Goal: Information Seeking & Learning: Learn about a topic

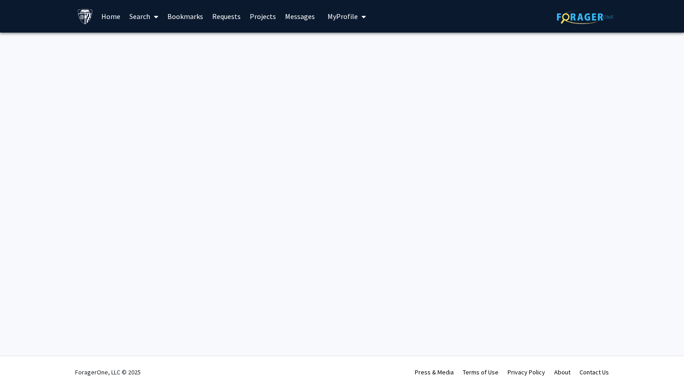
click at [143, 18] on link "Search" at bounding box center [144, 16] width 38 height 32
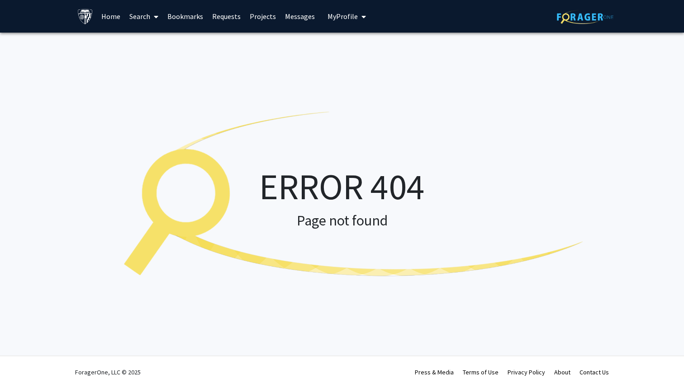
click at [131, 14] on link "Search" at bounding box center [144, 16] width 38 height 32
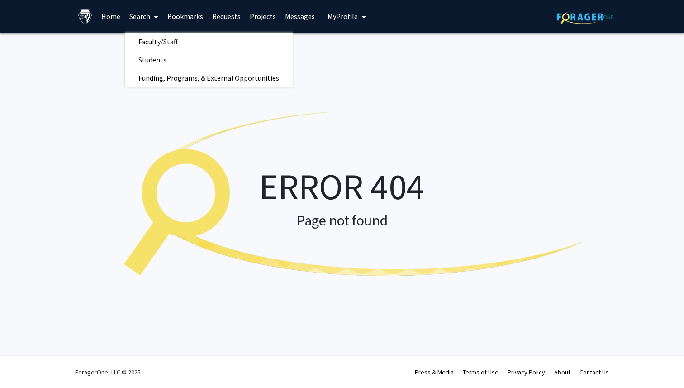
click at [114, 18] on link "Home" at bounding box center [111, 16] width 28 height 32
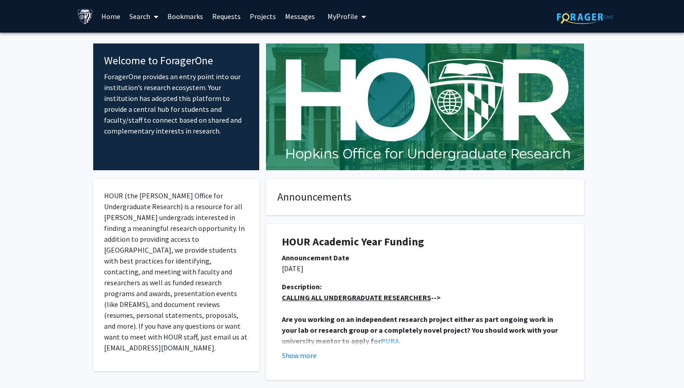
click at [145, 20] on link "Search" at bounding box center [144, 16] width 38 height 32
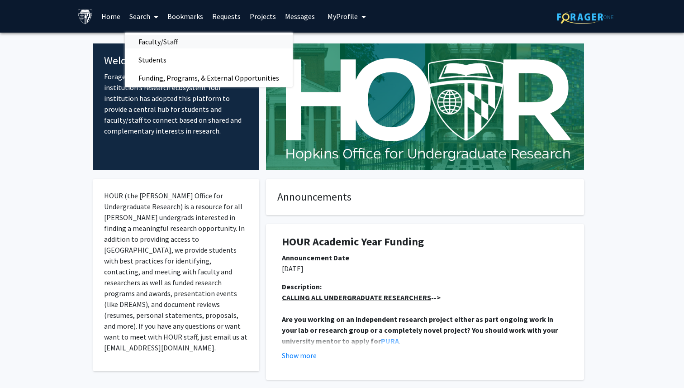
click at [145, 37] on span "Faculty/Staff" at bounding box center [158, 42] width 67 height 18
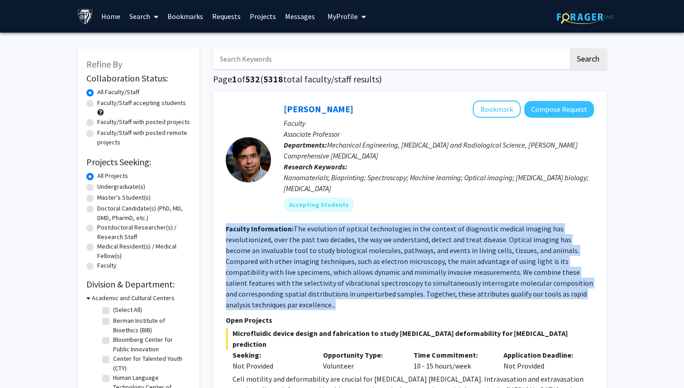
drag, startPoint x: 219, startPoint y: 226, endPoint x: 278, endPoint y: 305, distance: 99.6
click at [278, 305] on div "Ishan Barman Bookmark Compose Request Faculty Associate Professor Departments: …" at bounding box center [410, 332] width 394 height 483
click at [278, 305] on section "Faculty Information: The evolution of optical technologies in the context of di…" at bounding box center [410, 266] width 368 height 87
drag, startPoint x: 278, startPoint y: 305, endPoint x: 223, endPoint y: 230, distance: 93.2
click at [223, 230] on div "Ishan Barman Bookmark Compose Request Faculty Associate Professor Departments: …" at bounding box center [410, 332] width 394 height 483
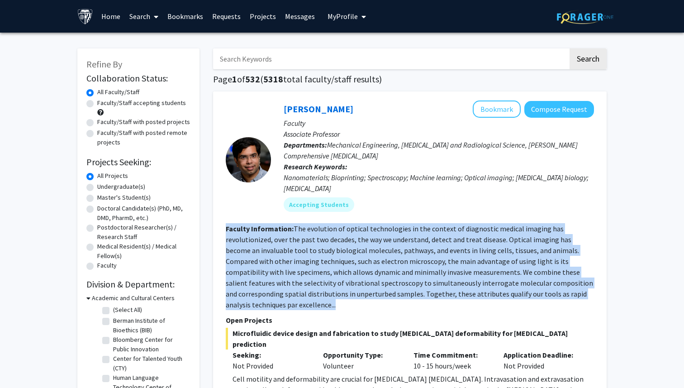
click at [223, 230] on div "Ishan Barman Bookmark Compose Request Faculty Associate Professor Departments: …" at bounding box center [410, 332] width 394 height 483
drag, startPoint x: 223, startPoint y: 230, endPoint x: 292, endPoint y: 329, distance: 120.5
click at [292, 329] on div "Ishan Barman Bookmark Compose Request Faculty Associate Professor Departments: …" at bounding box center [410, 332] width 394 height 483
click at [292, 329] on span "Microfluidic device design and fabrication to study cancer deformability for me…" at bounding box center [410, 339] width 368 height 22
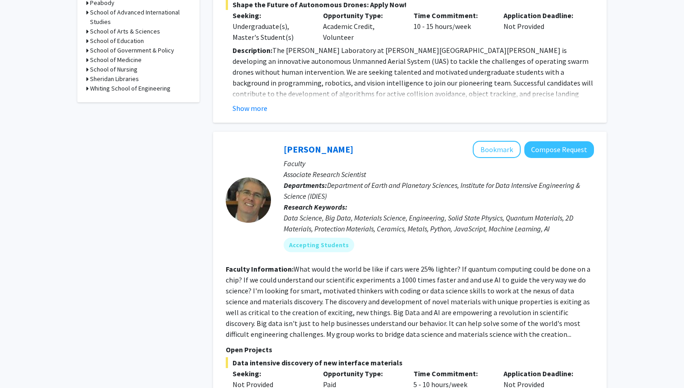
scroll to position [459, 0]
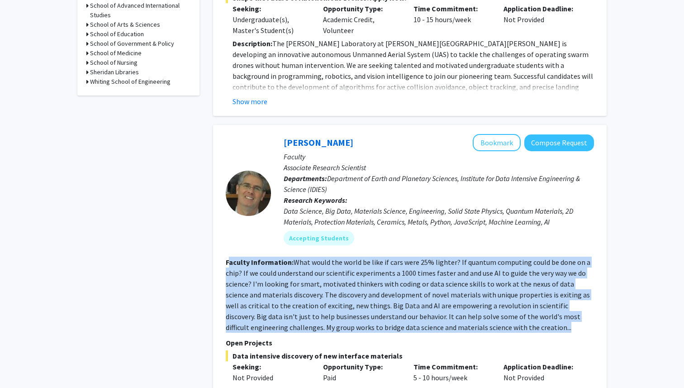
drag, startPoint x: 228, startPoint y: 248, endPoint x: 507, endPoint y: 319, distance: 288.1
click at [507, 319] on section "Faculty Information: What would the world be like if cars were 25% lighter? If …" at bounding box center [410, 295] width 368 height 76
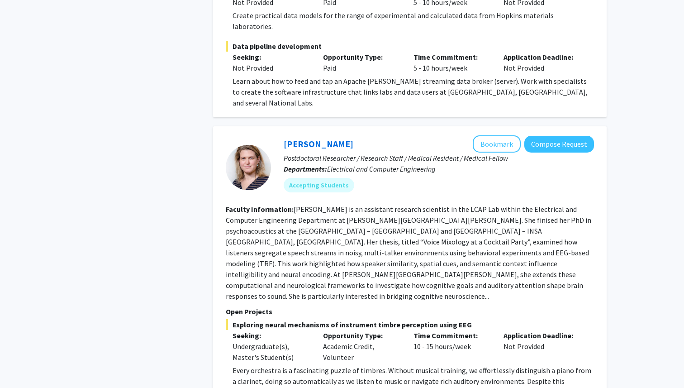
scroll to position [970, 0]
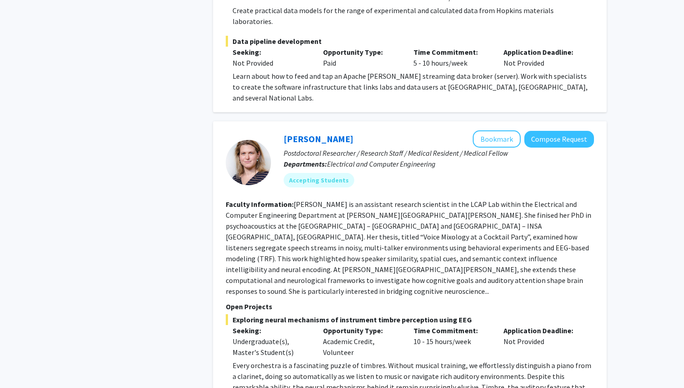
drag, startPoint x: 578, startPoint y: 243, endPoint x: 191, endPoint y: 163, distance: 395.6
click at [228, 200] on b "Faculty Information:" at bounding box center [260, 204] width 68 height 9
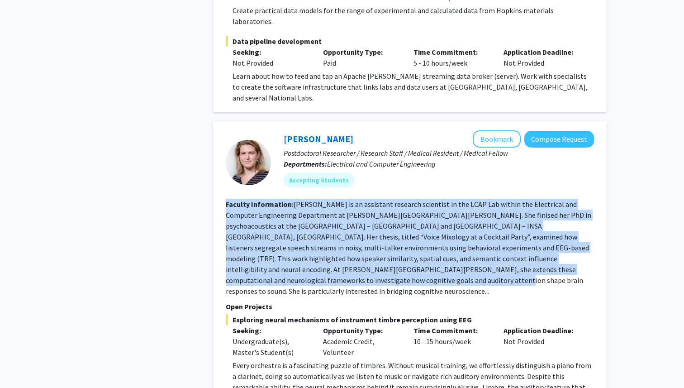
drag, startPoint x: 227, startPoint y: 171, endPoint x: 684, endPoint y: 234, distance: 460.9
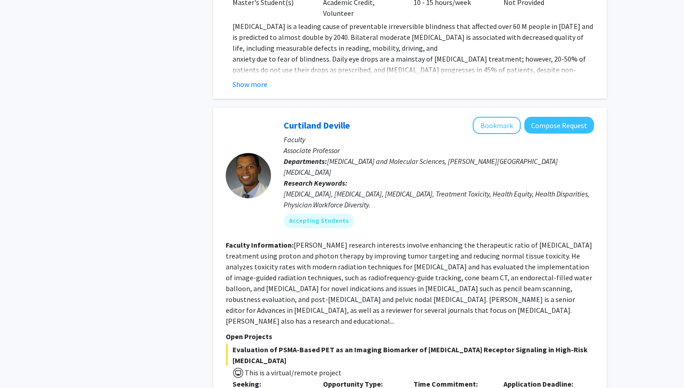
scroll to position [2026, 0]
